Goal: Task Accomplishment & Management: Complete application form

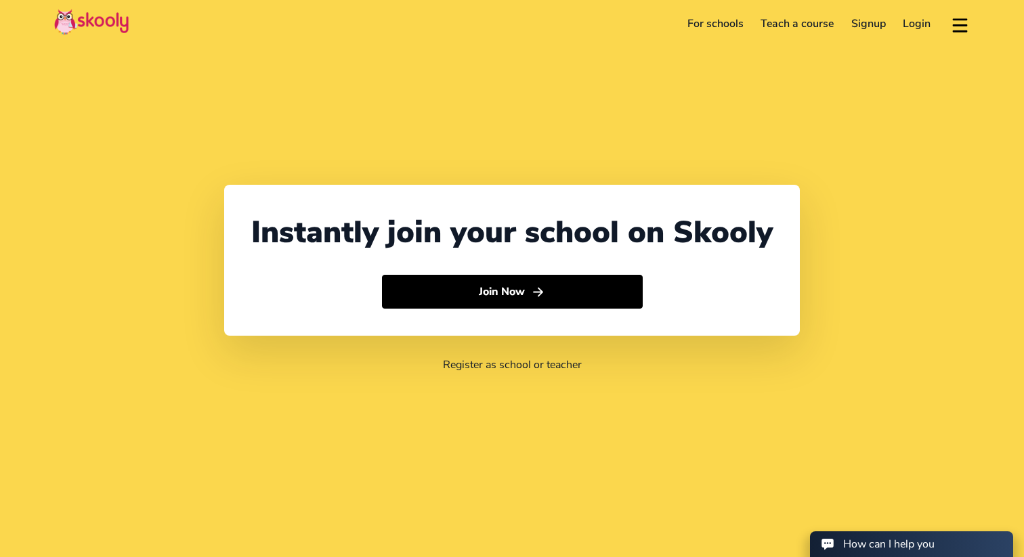
select select "65"
select select "[GEOGRAPHIC_DATA]"
select select "[GEOGRAPHIC_DATA]/[GEOGRAPHIC_DATA]"
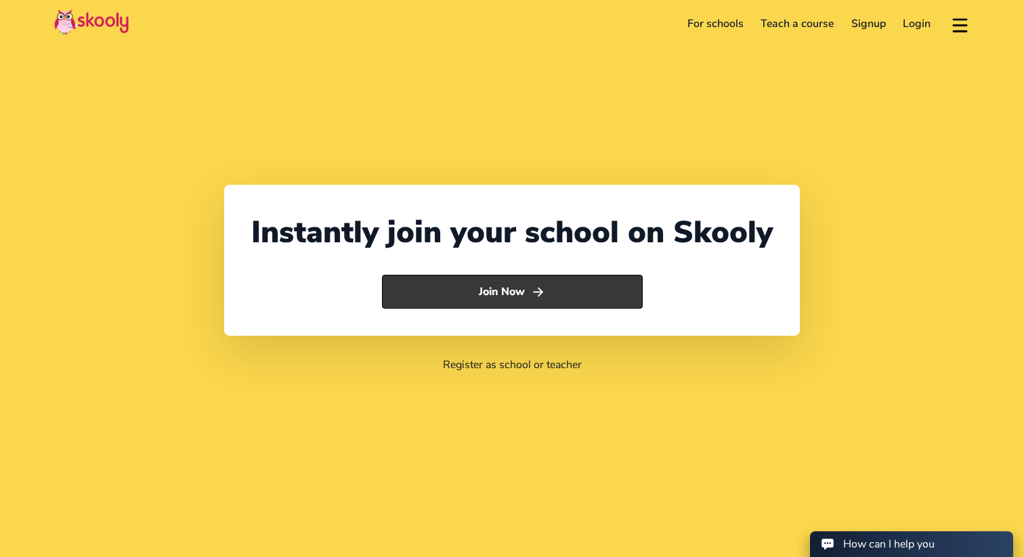
click at [496, 306] on button "Join Now" at bounding box center [512, 292] width 261 height 34
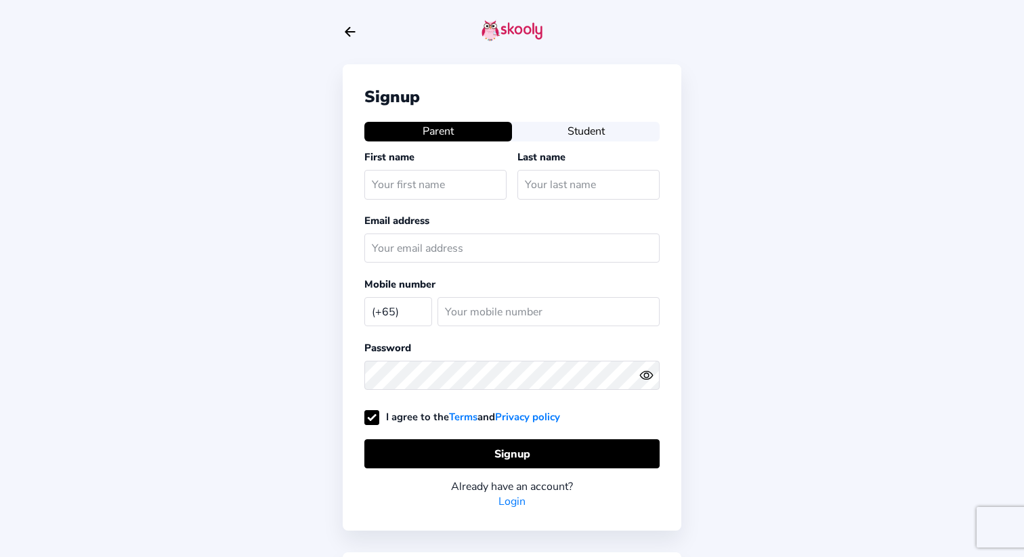
select select "SG"
click at [354, 29] on icon "Arrow Back" at bounding box center [350, 31] width 15 height 15
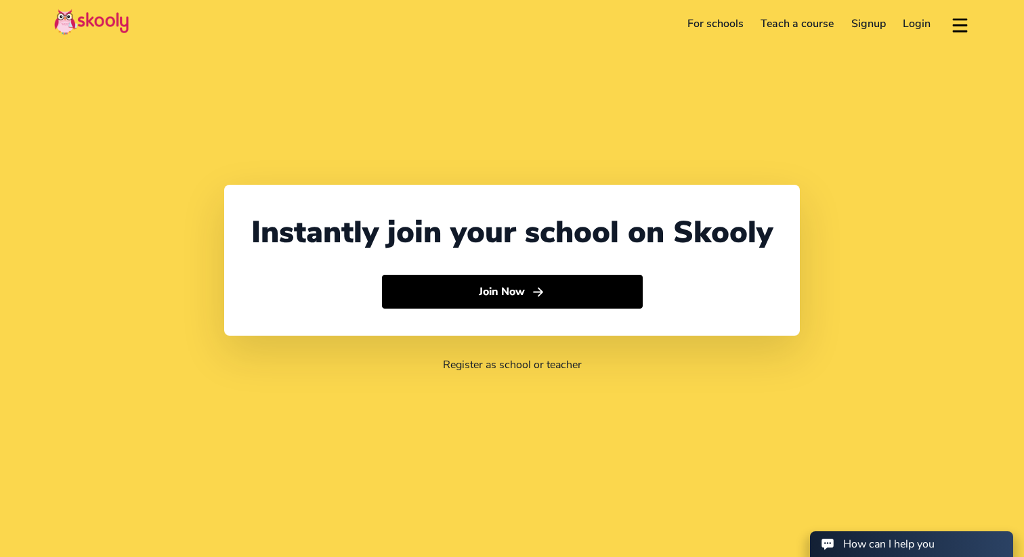
select select "65"
select select "[GEOGRAPHIC_DATA]"
select select "[GEOGRAPHIC_DATA]/[GEOGRAPHIC_DATA]"
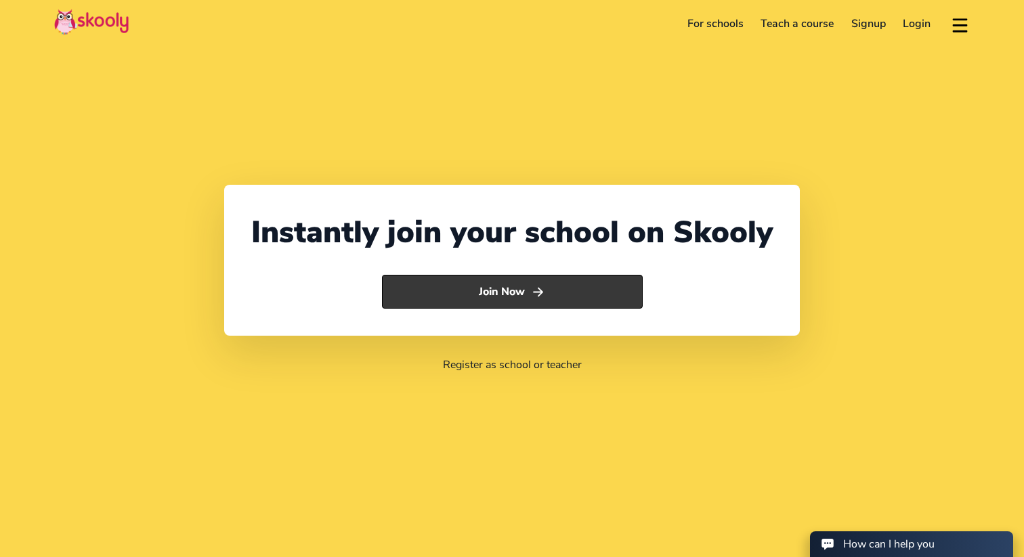
click at [609, 294] on button "Join Now" at bounding box center [512, 292] width 261 height 34
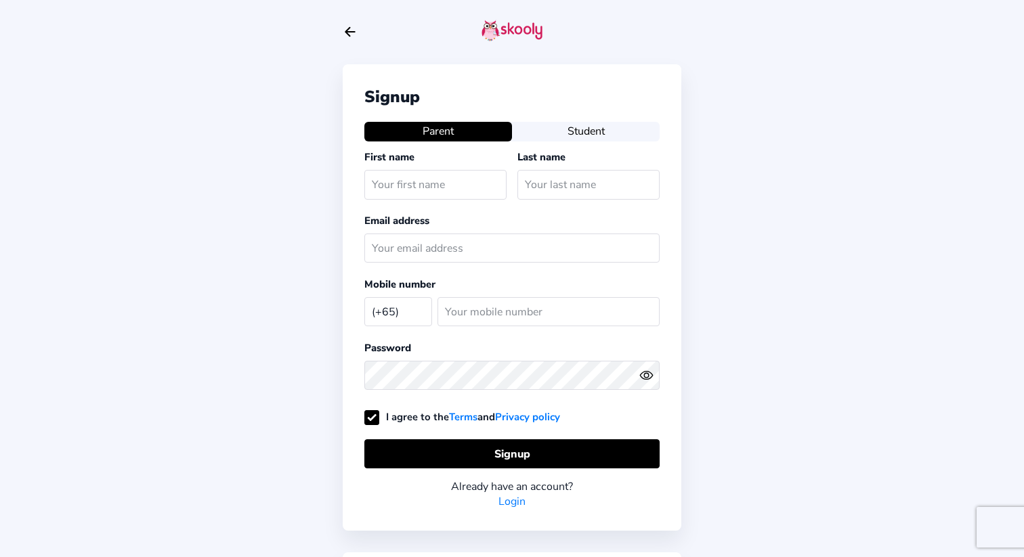
select select "SG"
